Goal: Information Seeking & Learning: Learn about a topic

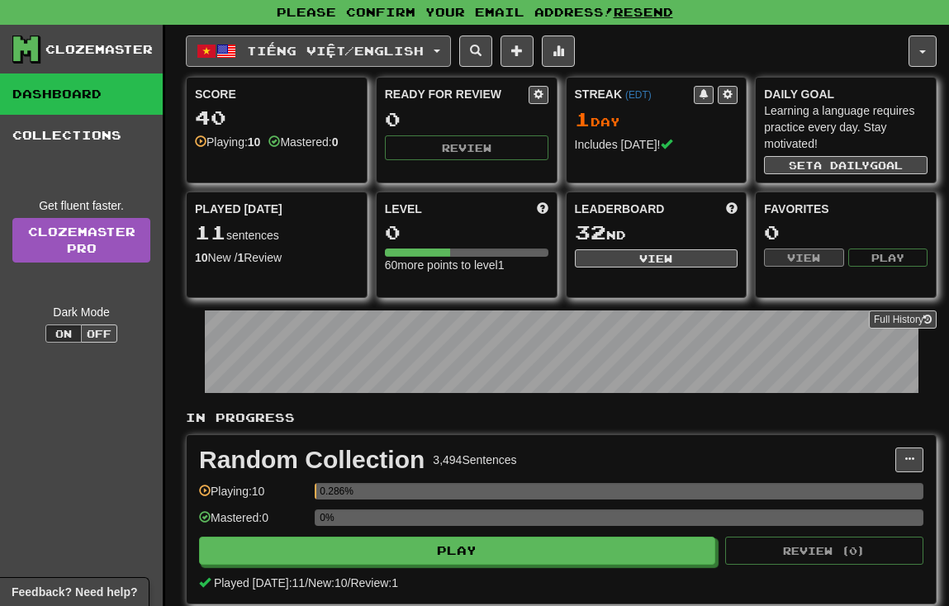
click at [345, 39] on button "Tiếng Việt / English" at bounding box center [318, 51] width 265 height 31
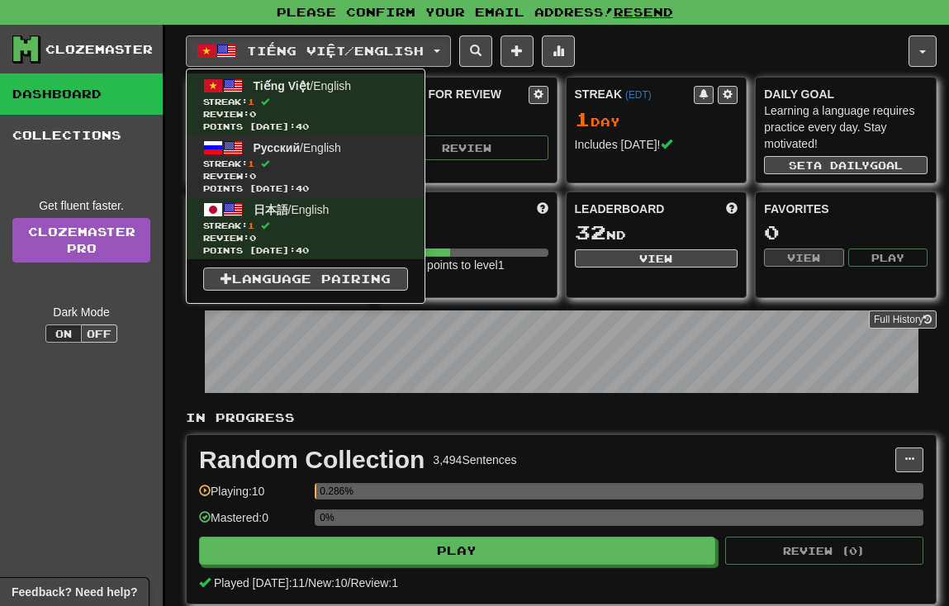
click at [312, 152] on span "Русский / English" at bounding box center [298, 147] width 88 height 13
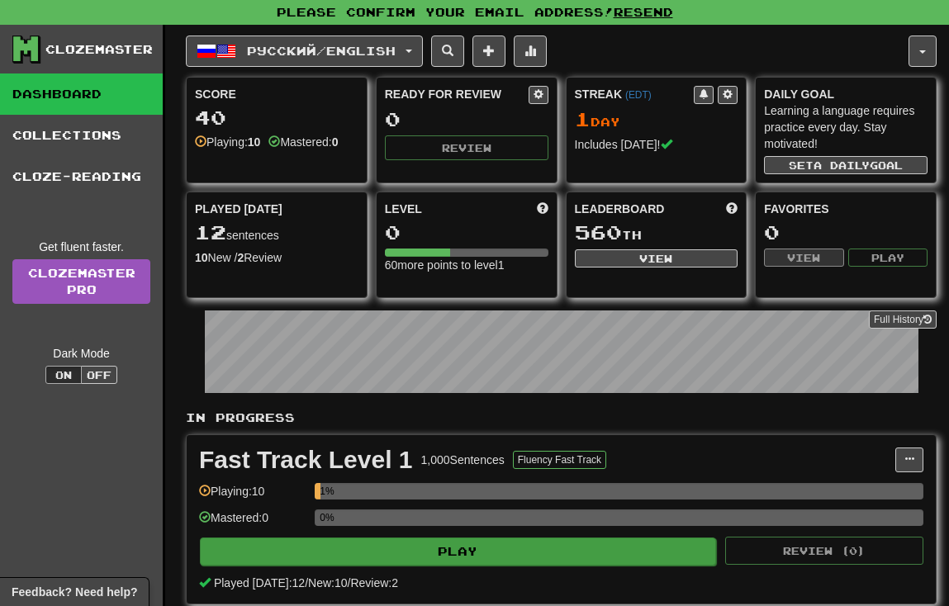
click at [562, 553] on button "Play" at bounding box center [458, 552] width 516 height 28
select select "**"
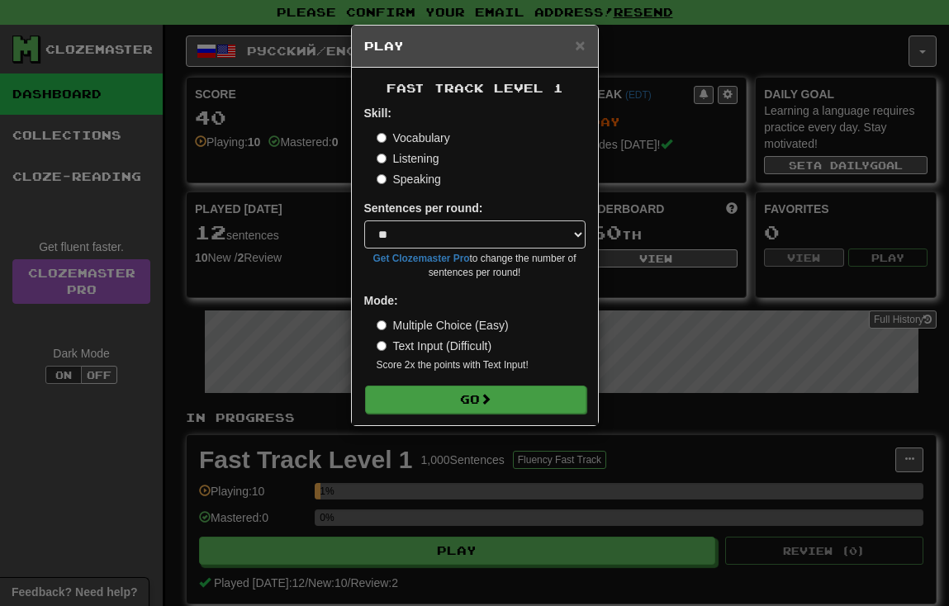
click at [486, 394] on span at bounding box center [486, 399] width 12 height 12
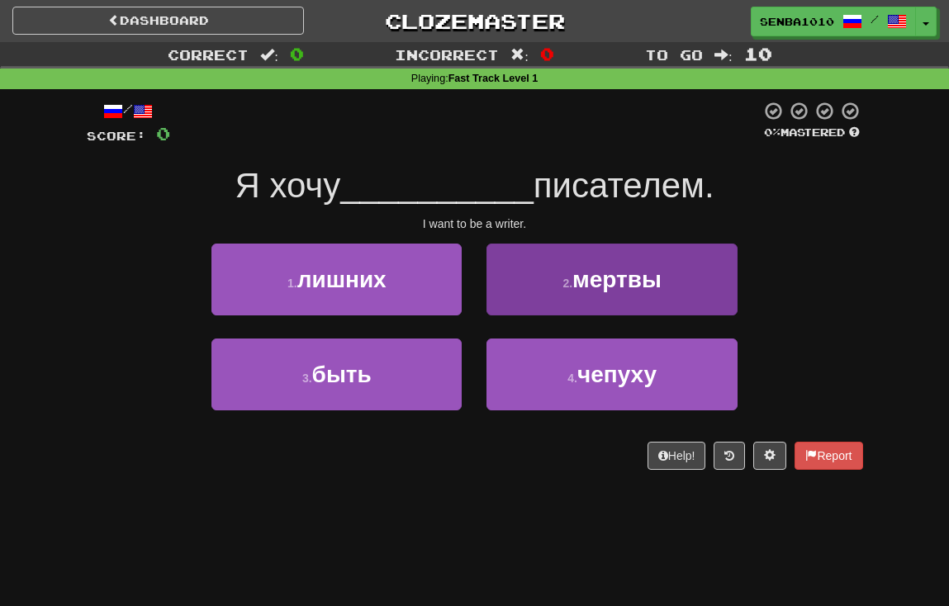
click at [538, 297] on button "2 . мертвы" at bounding box center [612, 280] width 250 height 72
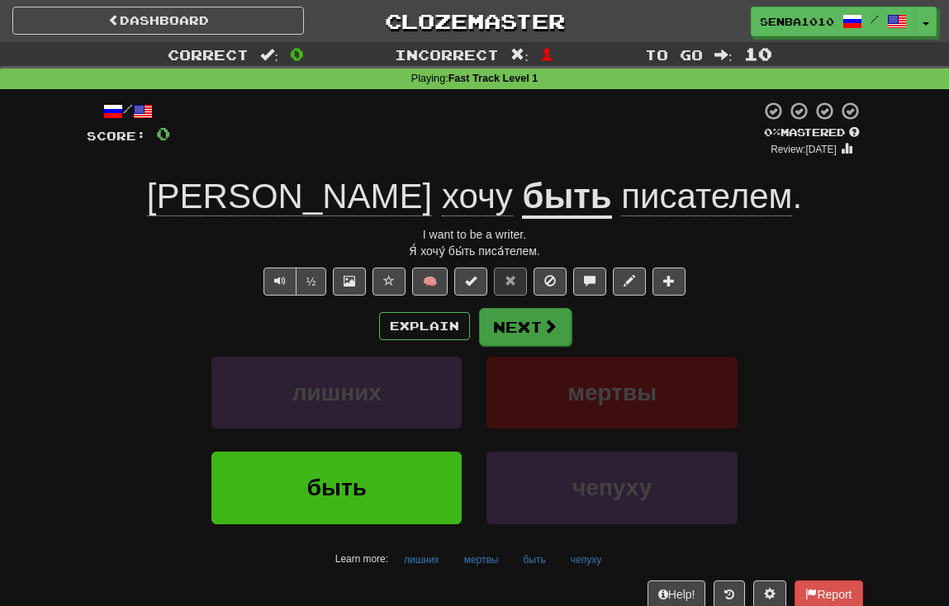
click at [517, 330] on button "Next" at bounding box center [525, 327] width 93 height 38
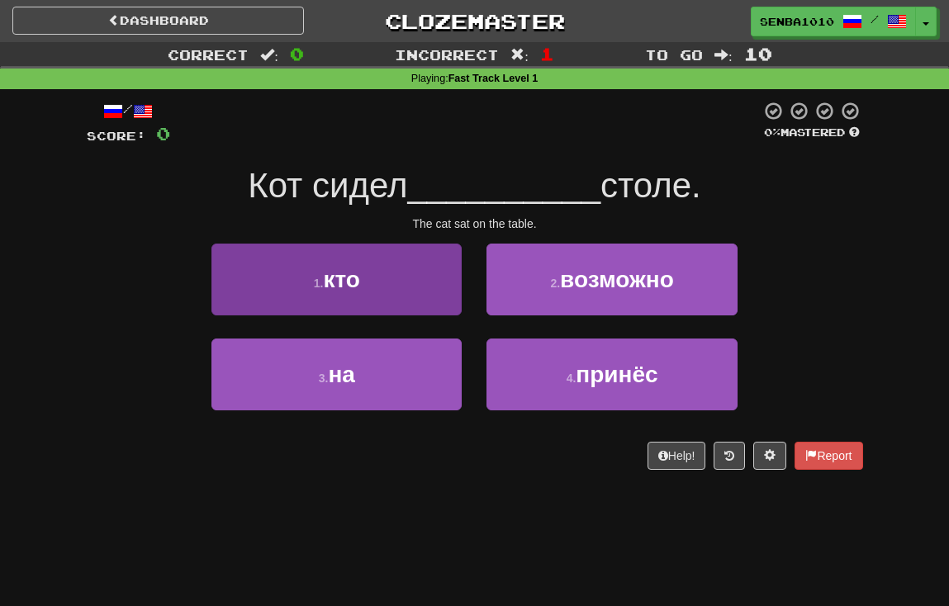
click at [424, 270] on button "1 . кто" at bounding box center [336, 280] width 250 height 72
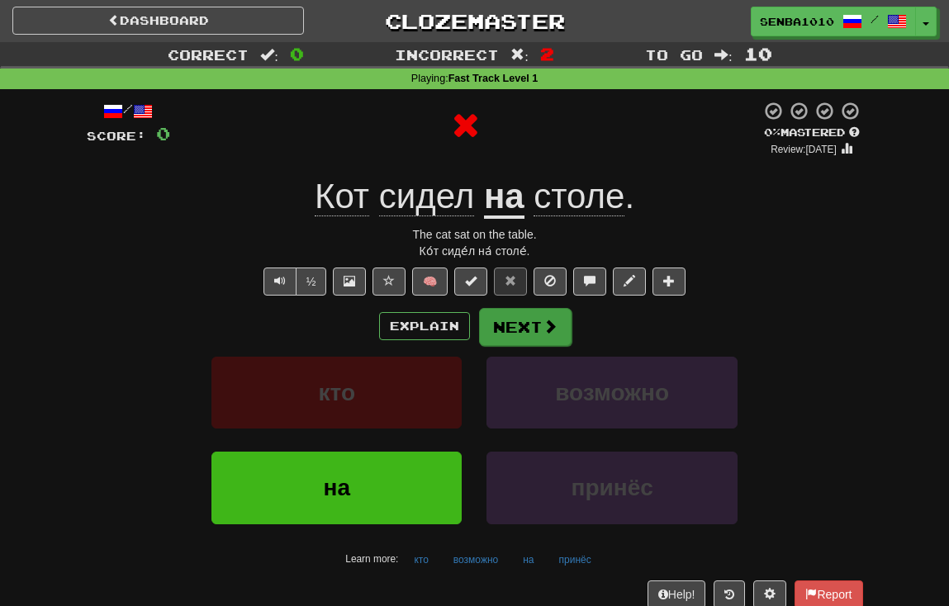
click at [527, 326] on button "Next" at bounding box center [525, 327] width 93 height 38
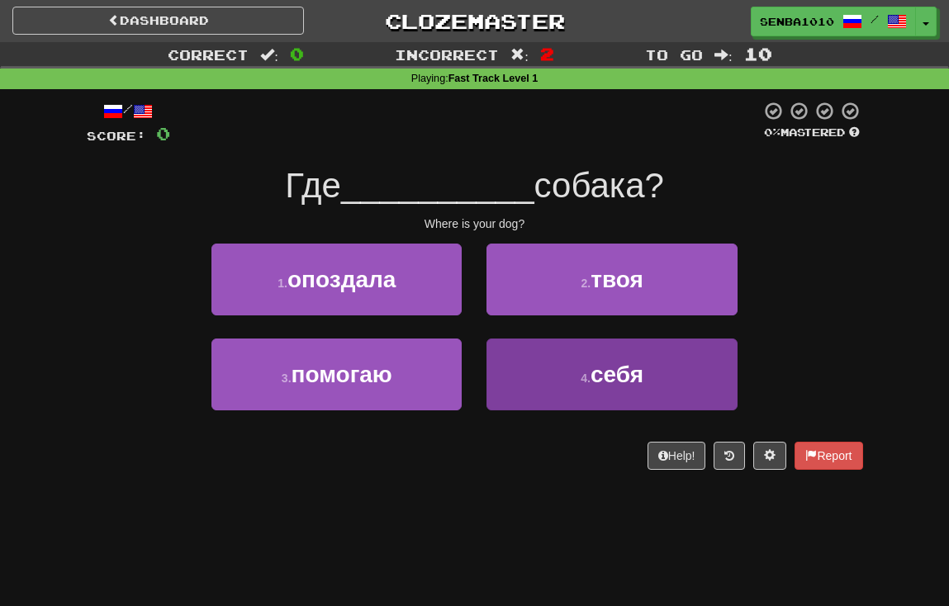
click at [606, 363] on span "себя" at bounding box center [617, 375] width 53 height 26
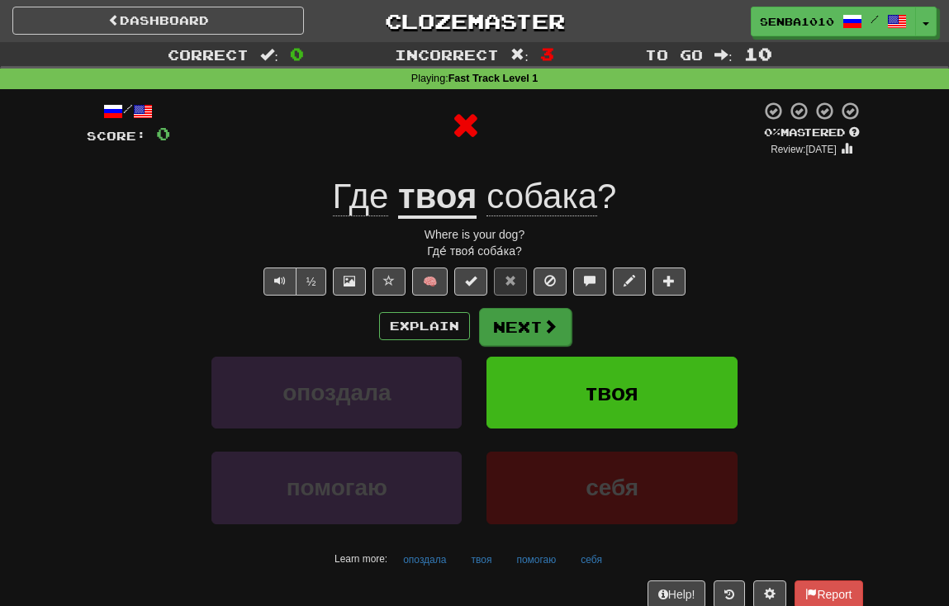
click at [550, 328] on span at bounding box center [550, 326] width 15 height 15
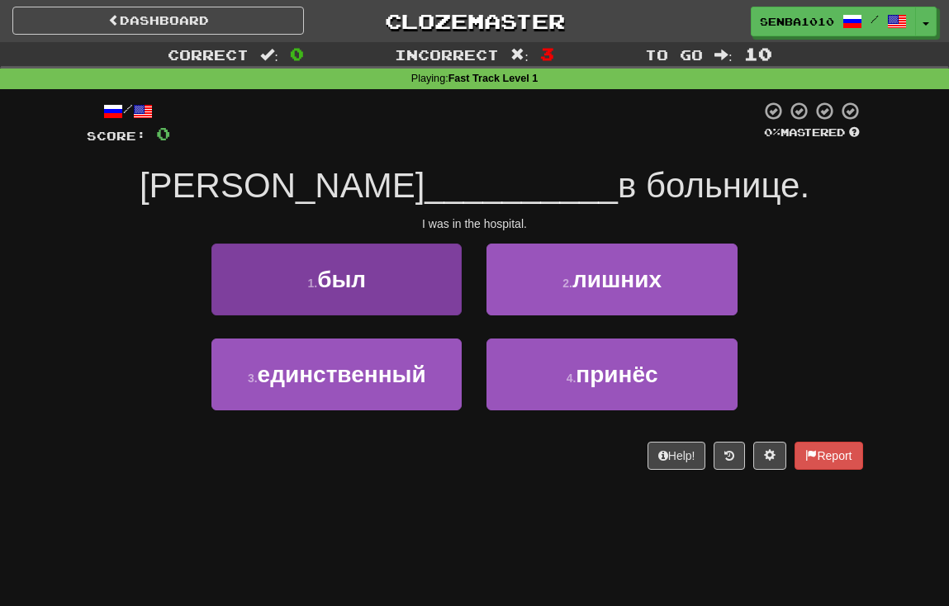
click at [405, 261] on button "1 . был" at bounding box center [336, 280] width 250 height 72
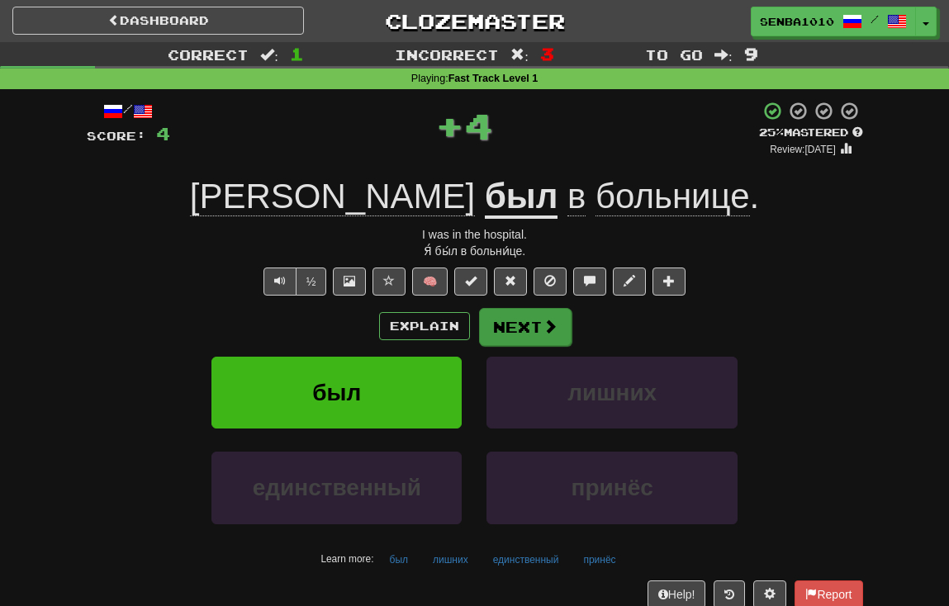
click at [542, 339] on button "Next" at bounding box center [525, 327] width 93 height 38
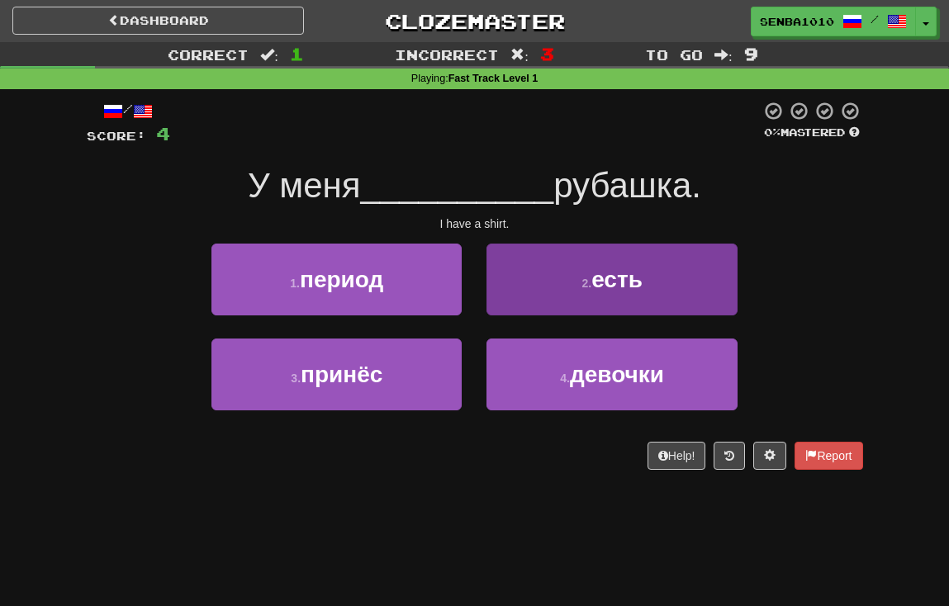
click at [549, 292] on button "2 . есть" at bounding box center [612, 280] width 250 height 72
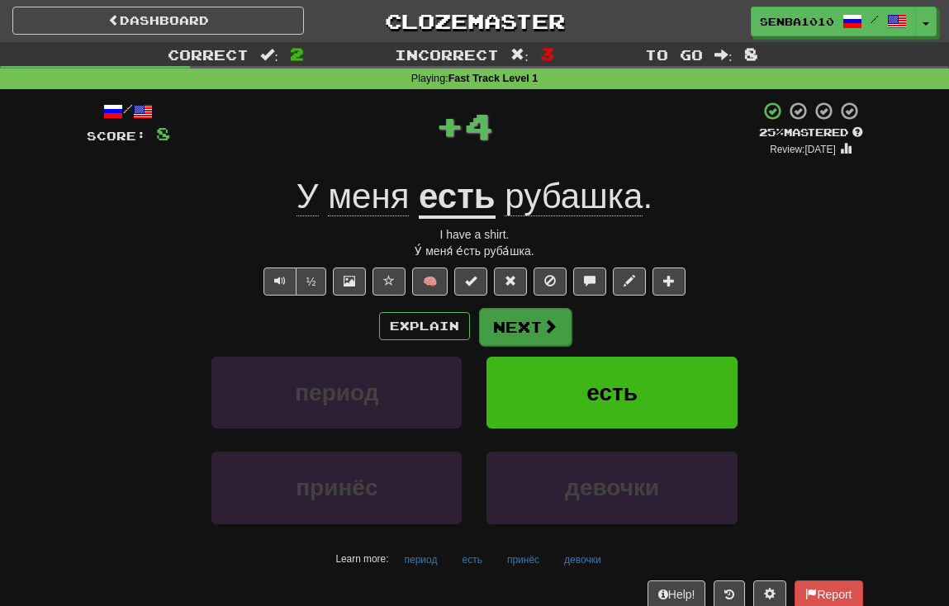
click at [544, 326] on span at bounding box center [550, 326] width 15 height 15
